Goal: Book appointment/travel/reservation

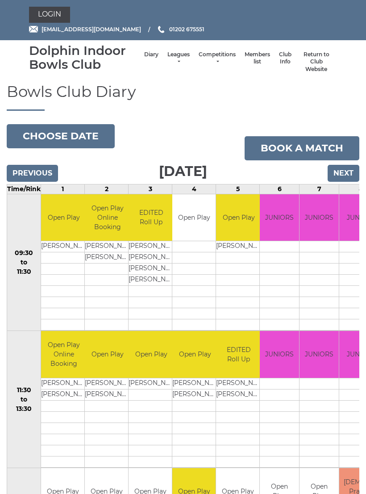
click at [74, 136] on button "Choose date" at bounding box center [61, 136] width 108 height 24
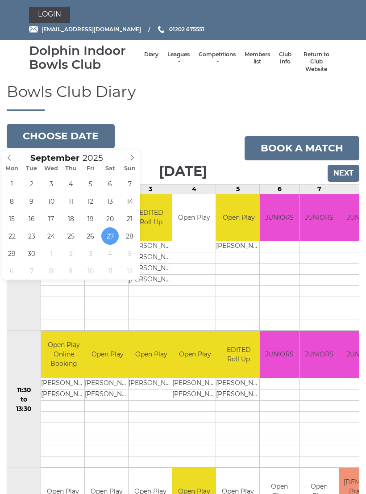
click at [131, 161] on span at bounding box center [132, 156] width 15 height 12
type input "2025-10-01"
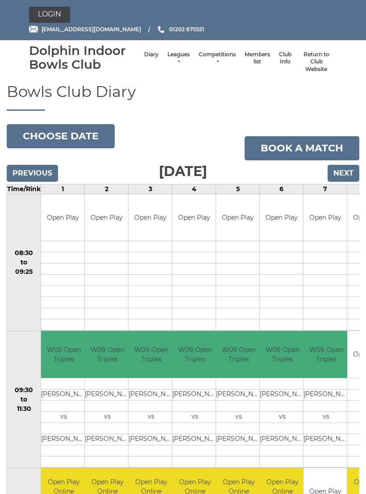
click at [311, 149] on link "Book a match" at bounding box center [302, 148] width 115 height 24
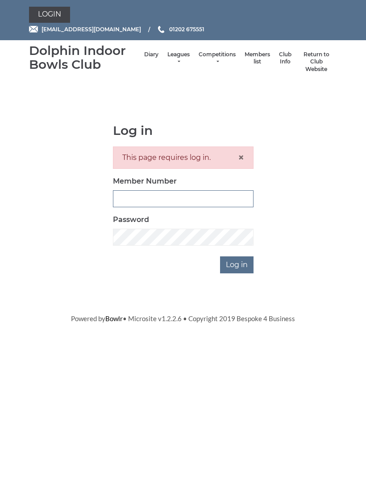
click at [133, 200] on input "Member Number" at bounding box center [183, 198] width 141 height 17
click at [178, 200] on input "4097" at bounding box center [183, 198] width 141 height 17
type input "4"
click at [243, 155] on span "×" at bounding box center [241, 157] width 6 height 13
